Goal: Navigation & Orientation: Find specific page/section

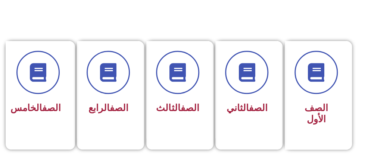
scroll to position [187, 0]
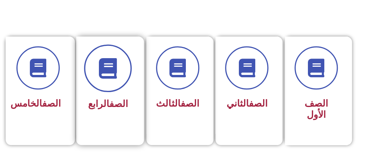
click at [112, 82] on span at bounding box center [108, 69] width 48 height 48
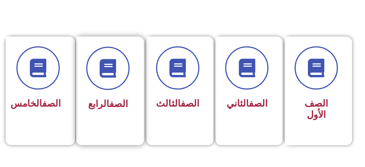
click at [113, 102] on link "الصف" at bounding box center [118, 104] width 19 height 11
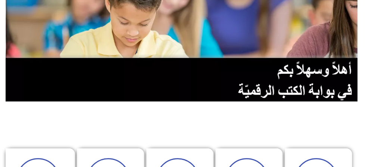
scroll to position [149, 0]
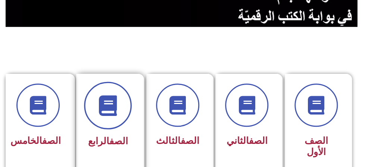
click at [100, 115] on icon at bounding box center [108, 106] width 21 height 21
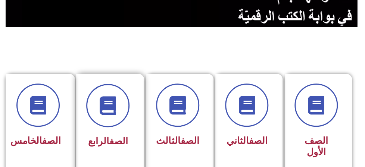
click at [104, 143] on span "الصف الرابع" at bounding box center [108, 141] width 40 height 11
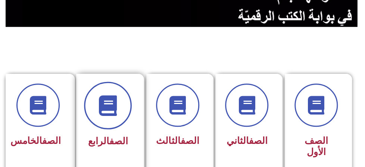
click at [116, 101] on icon at bounding box center [108, 106] width 21 height 21
click at [106, 112] on icon at bounding box center [108, 106] width 21 height 21
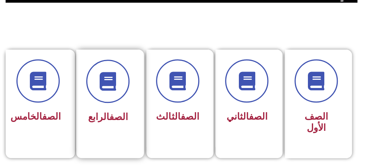
scroll to position [187, 0]
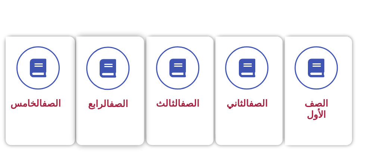
click at [109, 104] on link "الصف" at bounding box center [118, 104] width 19 height 11
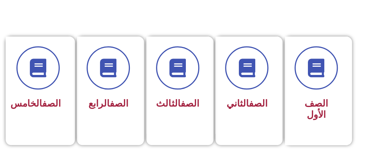
scroll to position [184, 0]
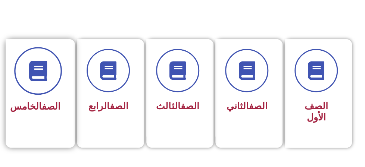
click at [49, 86] on span at bounding box center [38, 71] width 48 height 48
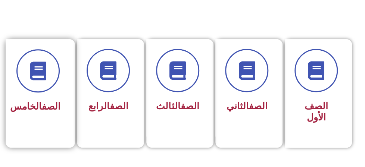
click at [43, 112] on span "الصف الخامس" at bounding box center [35, 106] width 50 height 11
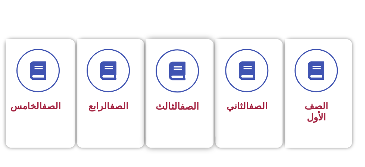
click at [175, 105] on span "الصف الثالث" at bounding box center [177, 106] width 43 height 11
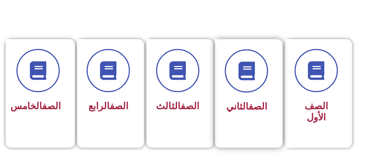
click at [256, 104] on link "الصف" at bounding box center [257, 106] width 19 height 11
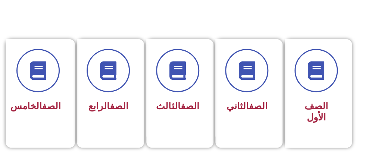
scroll to position [182, 0]
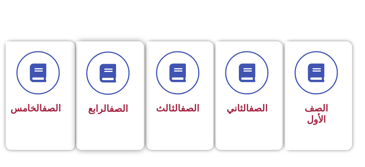
click at [116, 95] on div "الصف الرابع" at bounding box center [107, 85] width 43 height 67
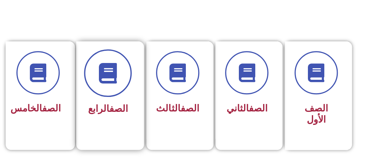
click at [113, 82] on icon at bounding box center [108, 73] width 21 height 21
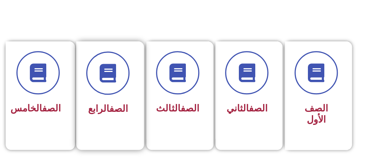
click at [118, 110] on link "الصف" at bounding box center [118, 108] width 19 height 11
